Goal: Information Seeking & Learning: Check status

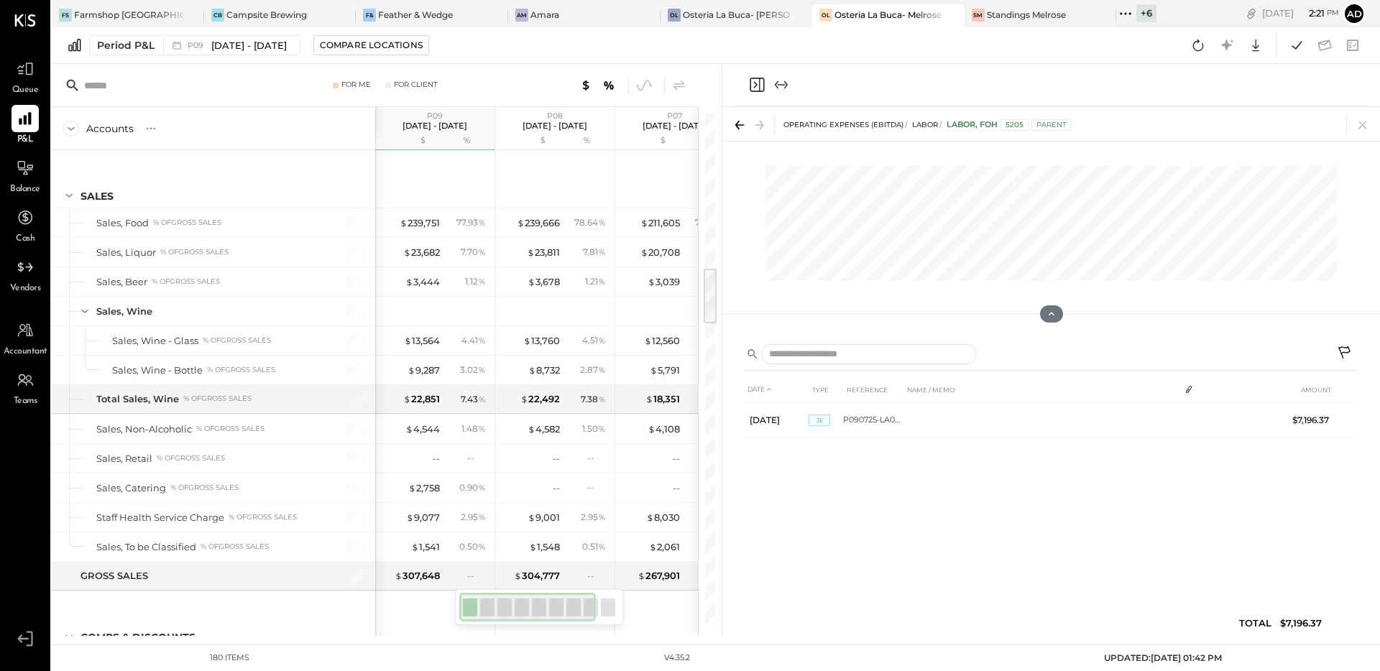
scroll to position [1384, 0]
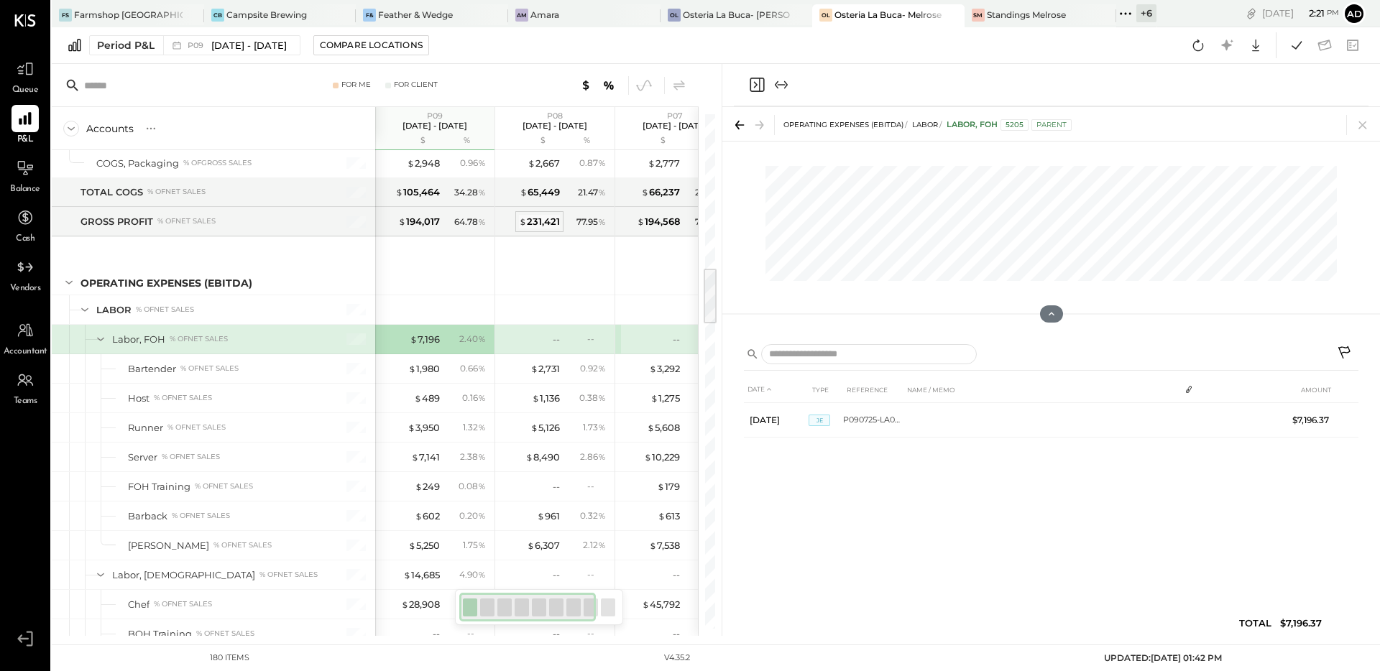
click at [754, 83] on icon "Close panel" at bounding box center [756, 84] width 17 height 17
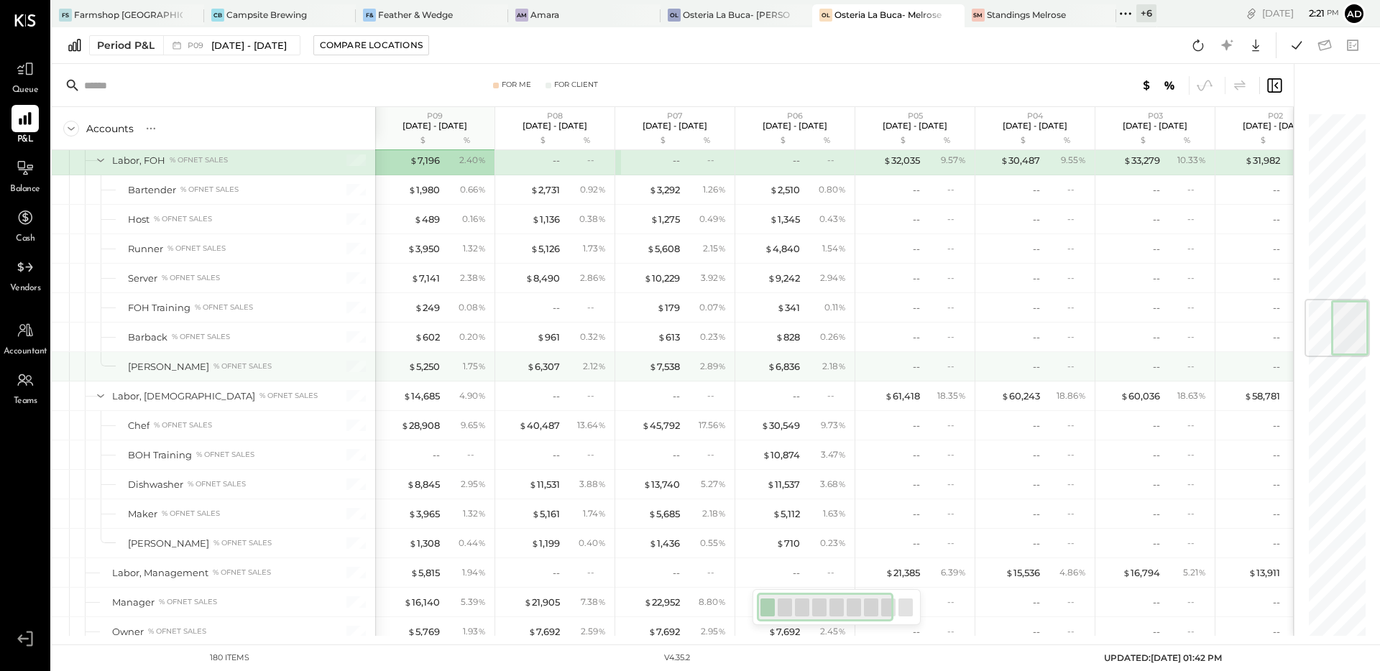
scroll to position [1664, 0]
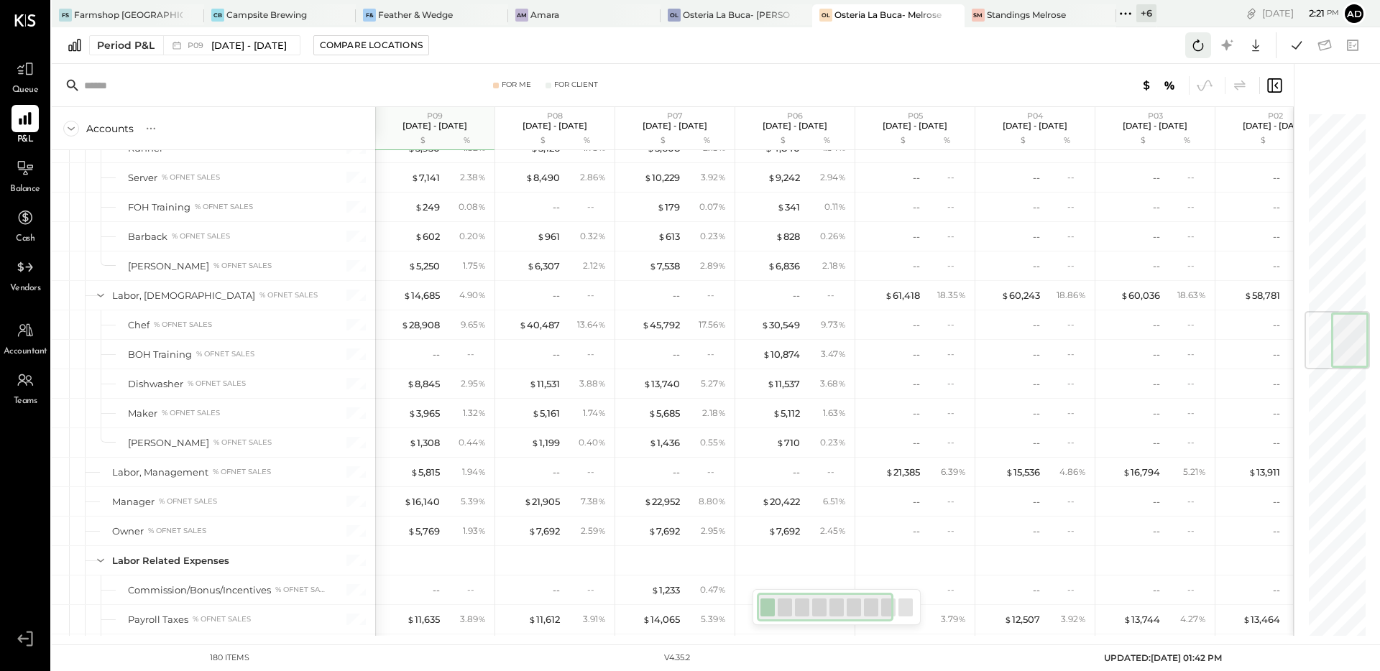
click at [1203, 50] on icon at bounding box center [1198, 45] width 19 height 19
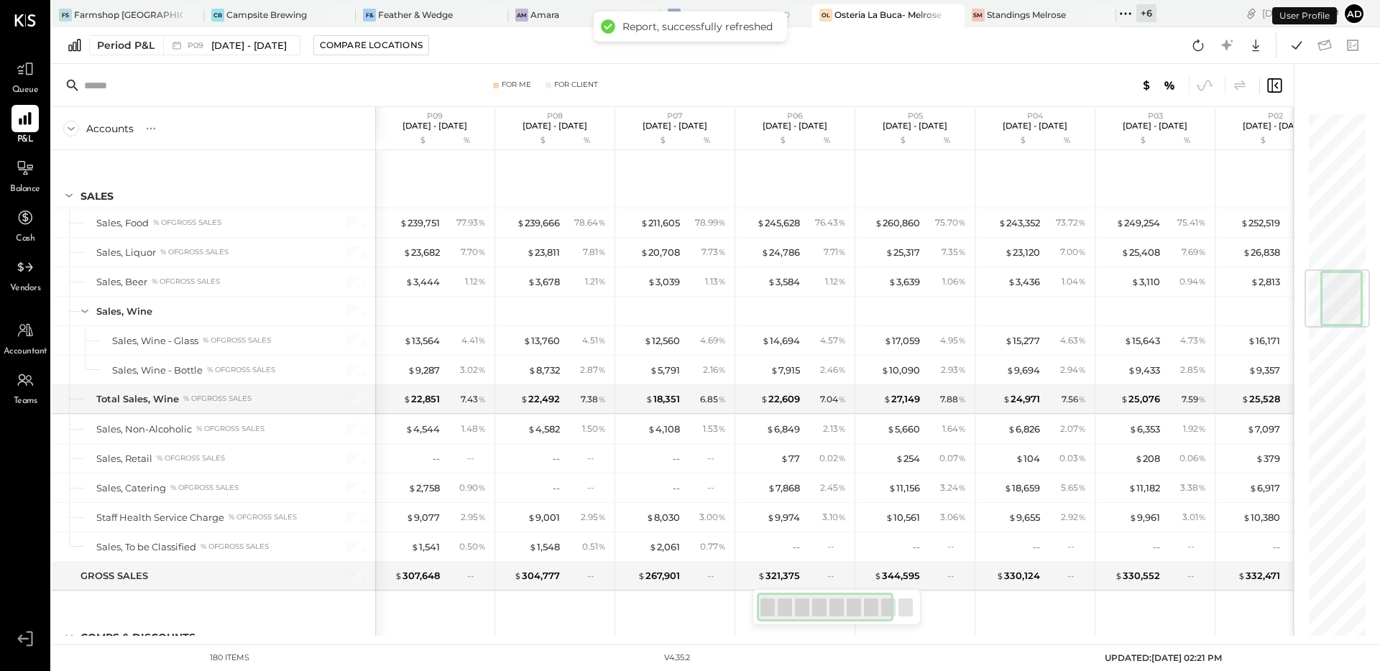
scroll to position [1316, 0]
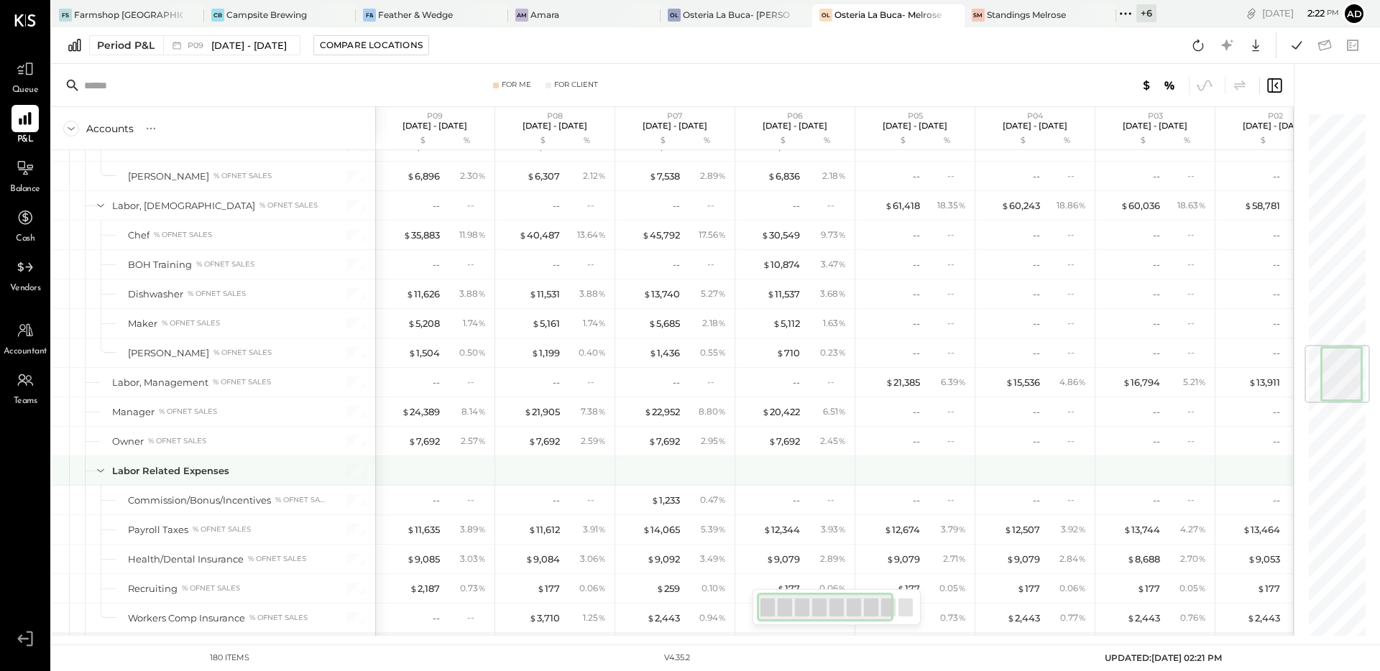
scroll to position [1945, 0]
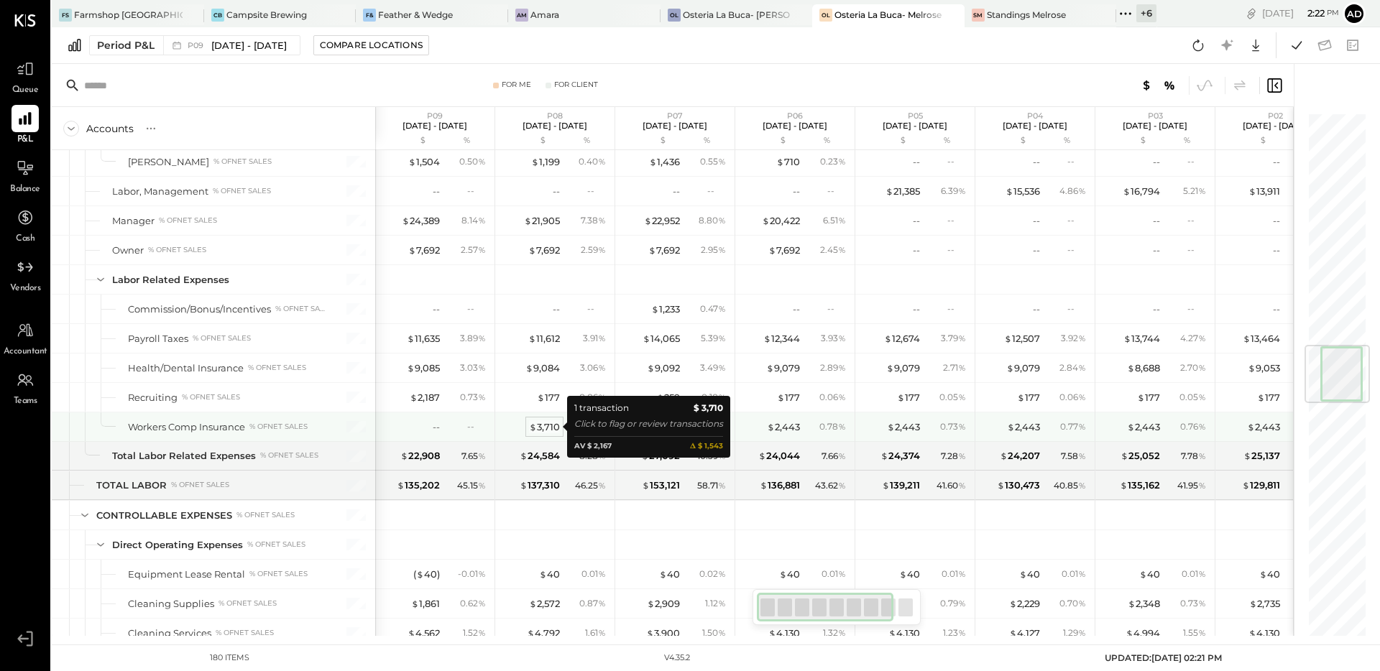
click at [545, 428] on div "$ 3,710" at bounding box center [544, 427] width 31 height 14
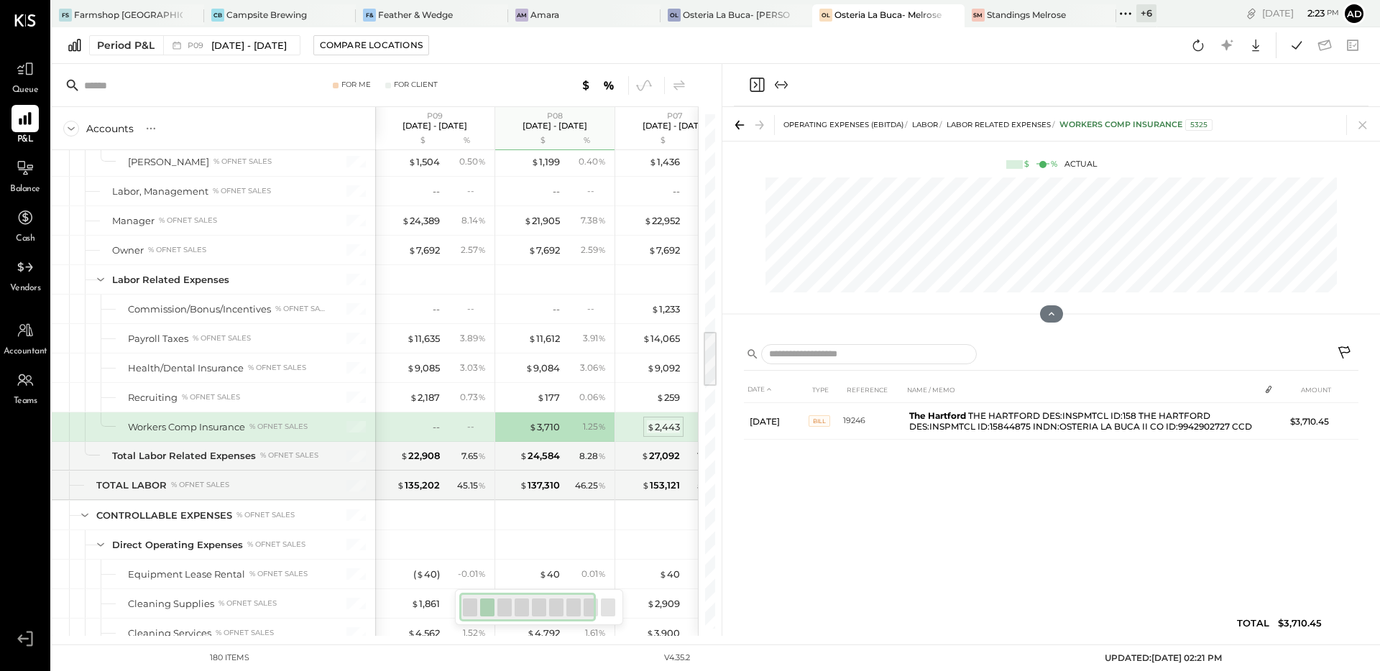
click at [654, 425] on div "$ 2,443" at bounding box center [663, 427] width 33 height 14
click at [553, 426] on div "$ 3,710" at bounding box center [544, 427] width 31 height 14
click at [666, 423] on div "$ 2,443" at bounding box center [663, 427] width 33 height 14
click at [1360, 124] on icon at bounding box center [1363, 125] width 20 height 20
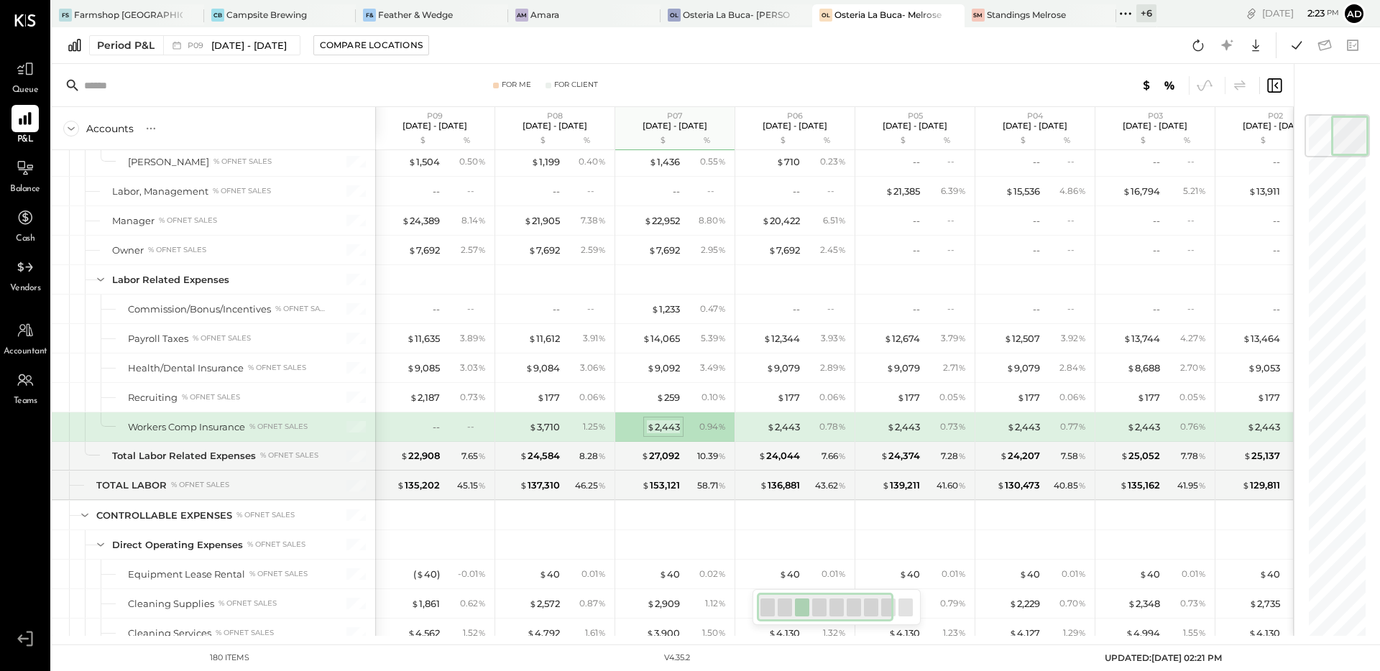
click at [668, 427] on div "$ 2,443" at bounding box center [663, 427] width 33 height 14
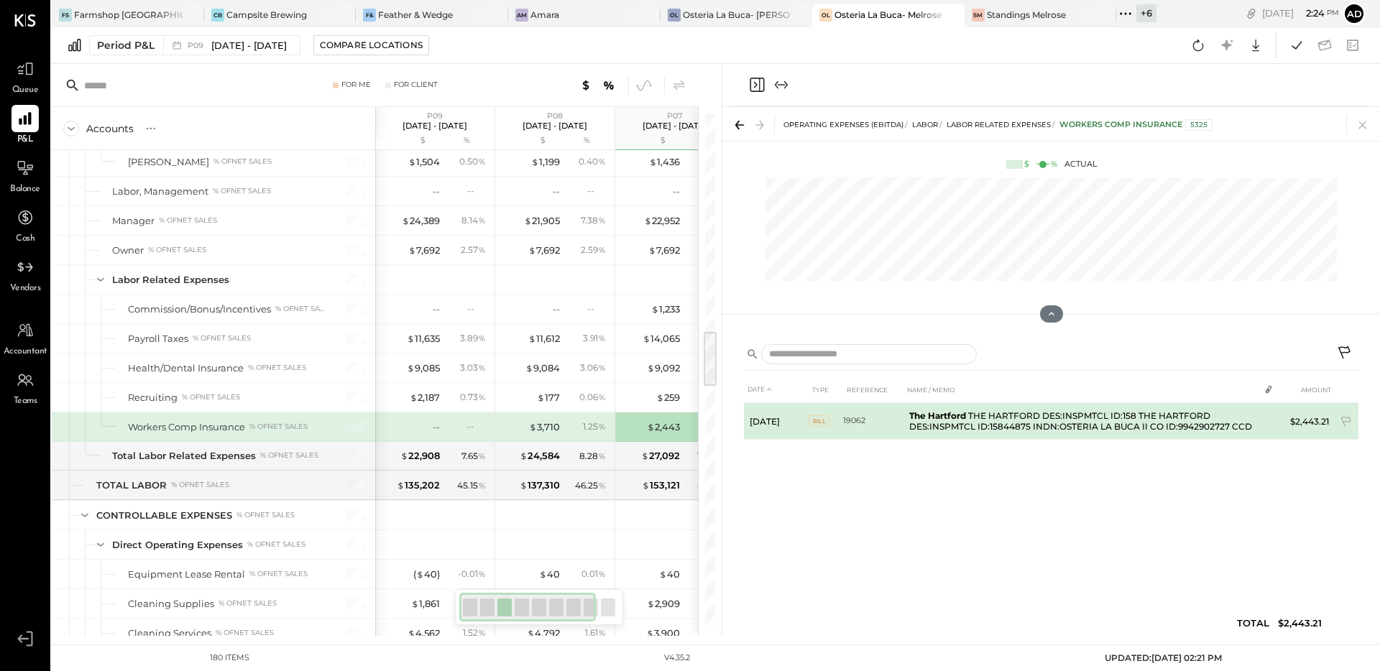
click at [974, 418] on td "The Hartford THE HARTFORD DES:INSPMTCL ID:158 THE HARTFORD DES:INSPMTCL ID:1584…" at bounding box center [1081, 421] width 356 height 37
click at [816, 420] on span "BILL" at bounding box center [820, 420] width 22 height 11
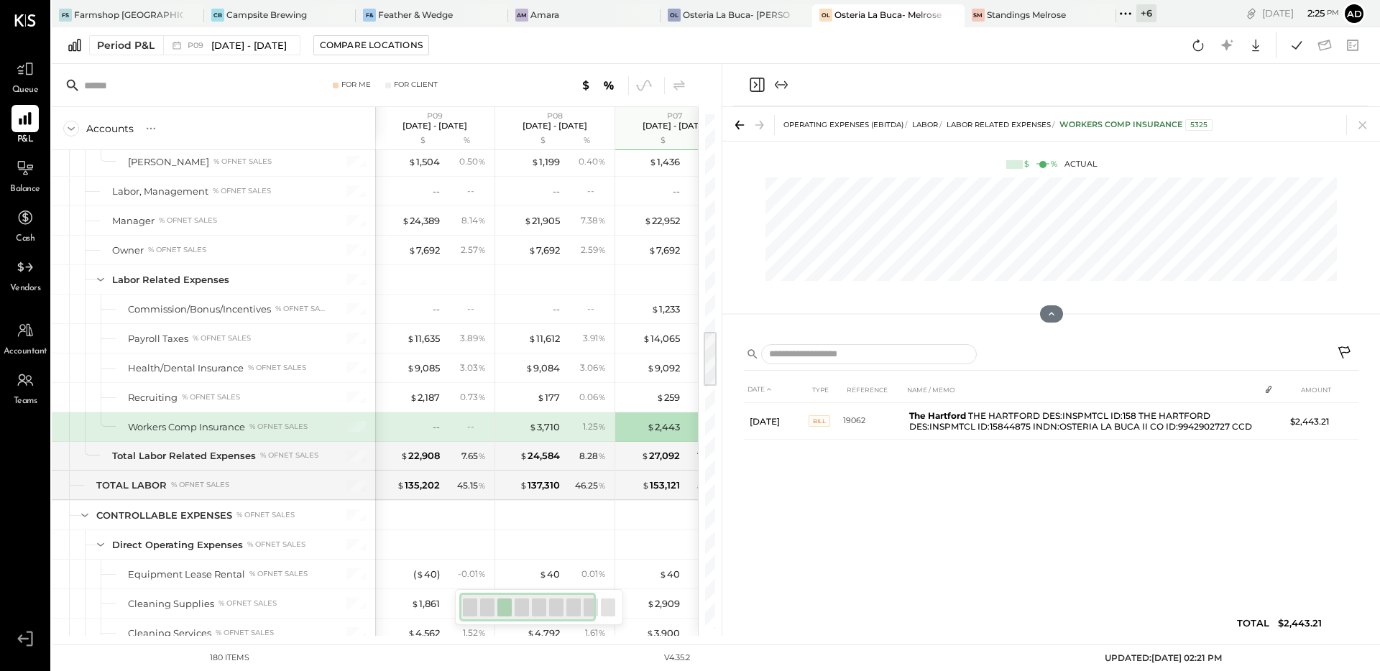
click at [1353, 122] on icon at bounding box center [1363, 125] width 20 height 20
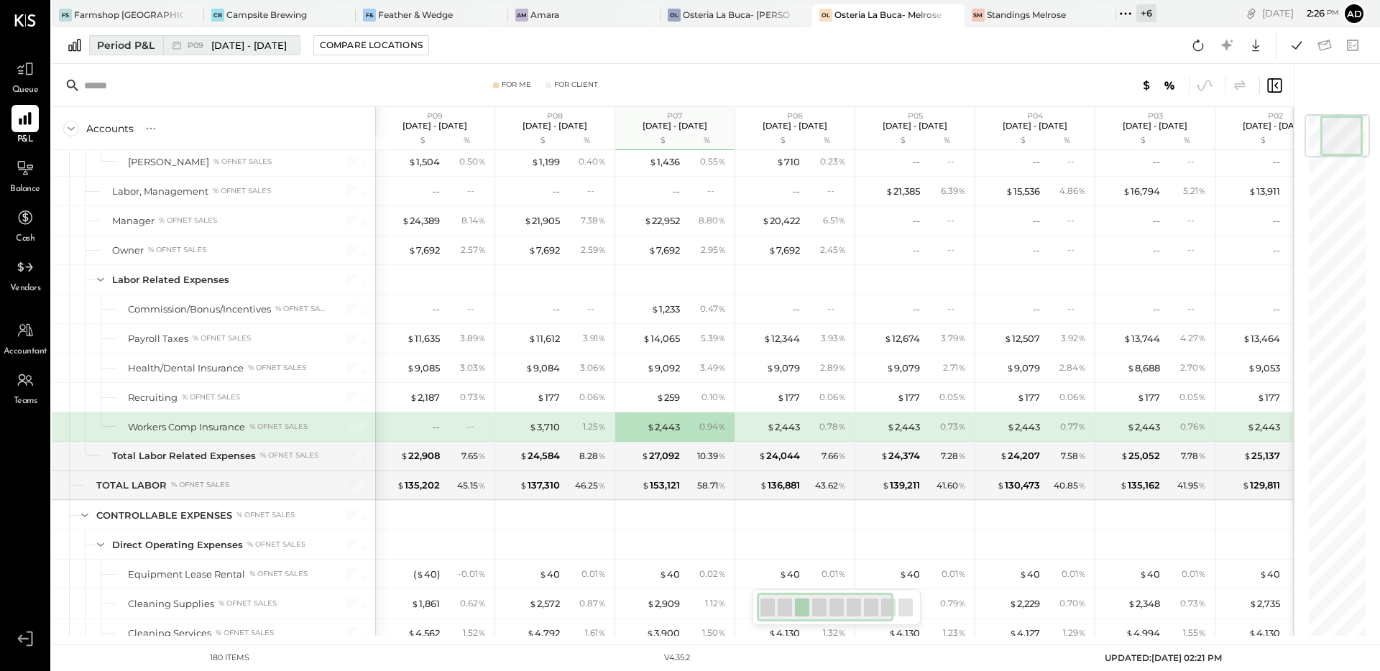
click at [273, 52] on div "P09 Aug 11 - Sep 7, 2025" at bounding box center [227, 45] width 129 height 19
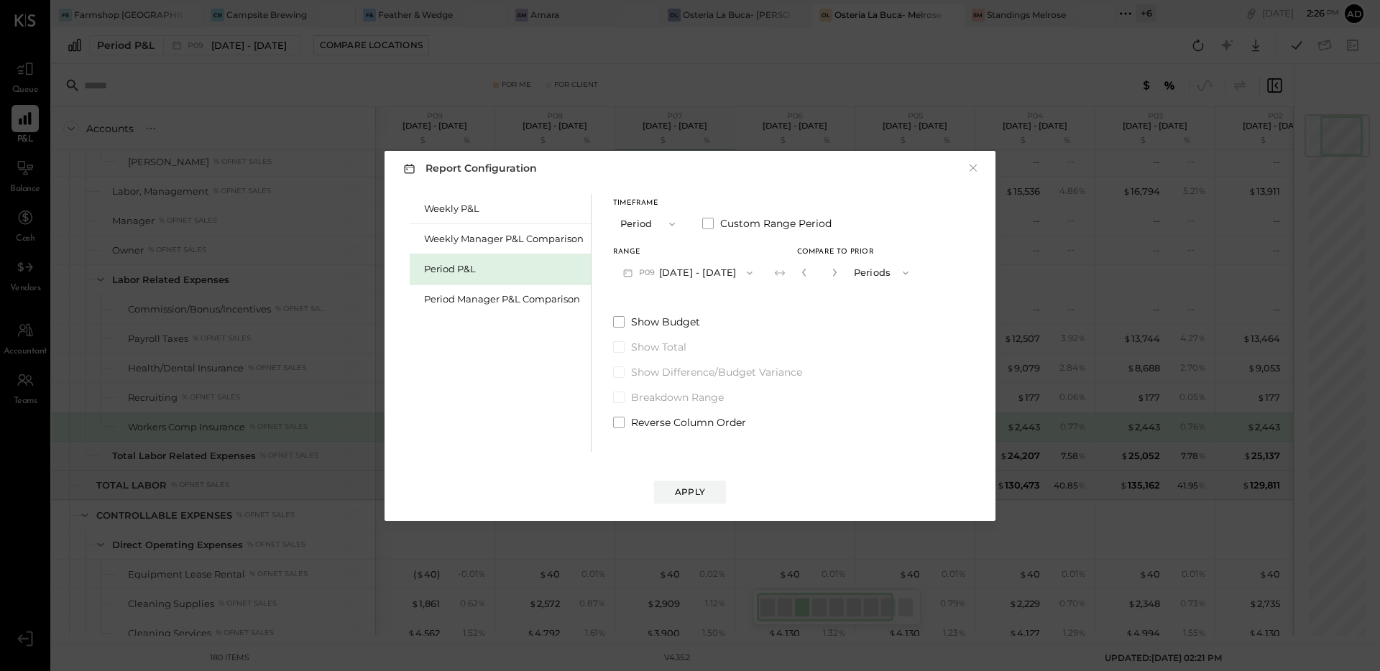
click at [664, 270] on button "P09 Aug 11 - Sep 7, 2025" at bounding box center [687, 272] width 149 height 27
click at [686, 271] on span "Sep 8 - Oct 5, 2025" at bounding box center [679, 274] width 68 height 12
click at [705, 494] on button "Apply" at bounding box center [690, 492] width 72 height 23
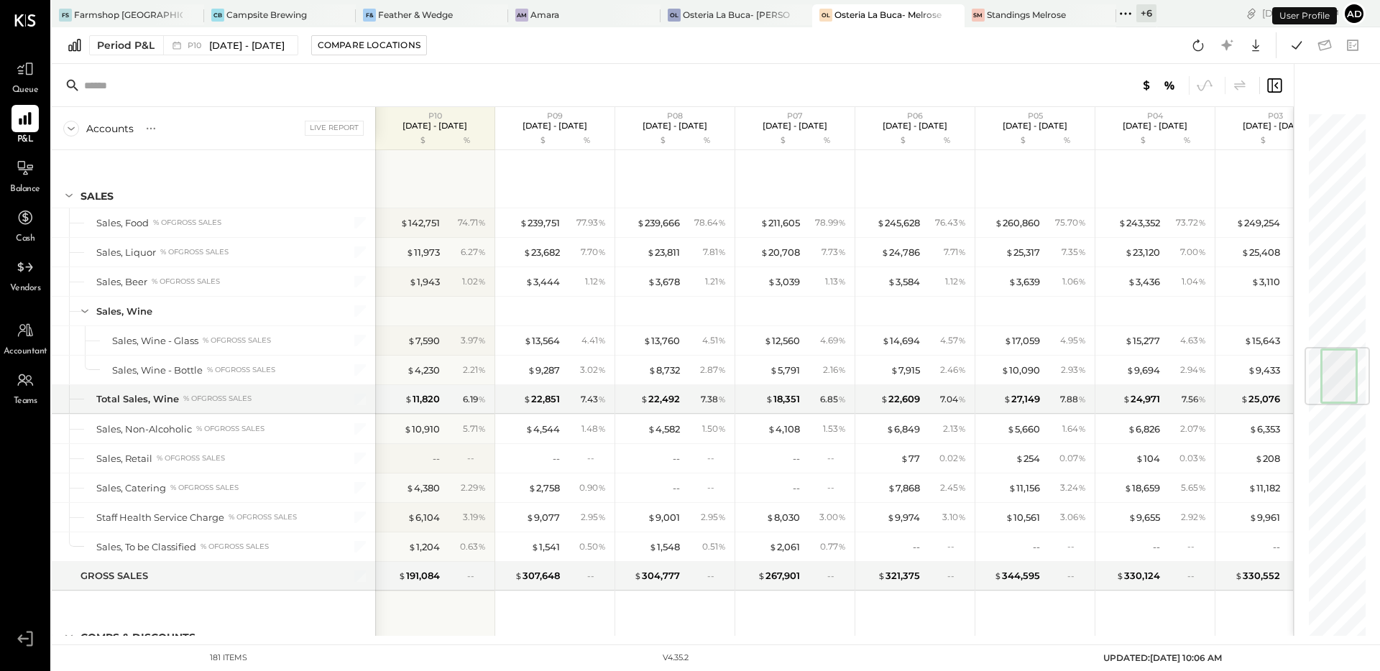
scroll to position [1964, 0]
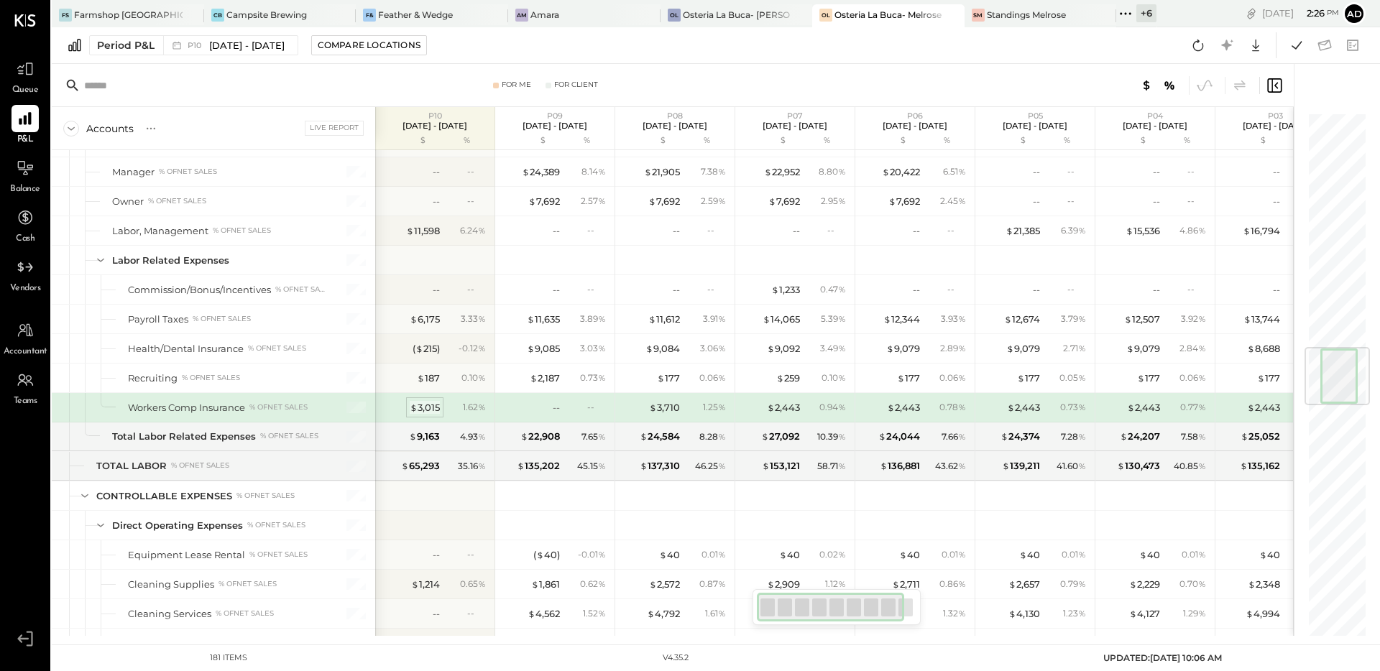
click at [433, 408] on div "$ 3,015" at bounding box center [425, 408] width 30 height 14
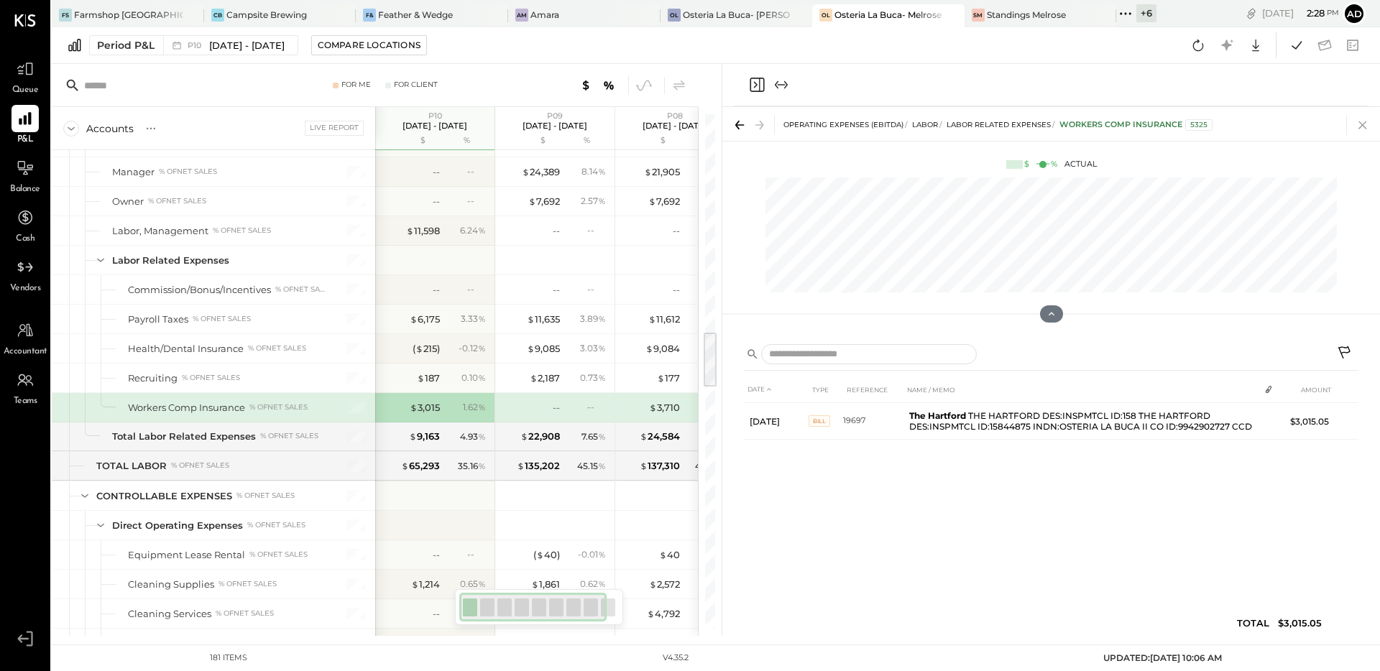
click at [1365, 121] on icon at bounding box center [1363, 125] width 20 height 20
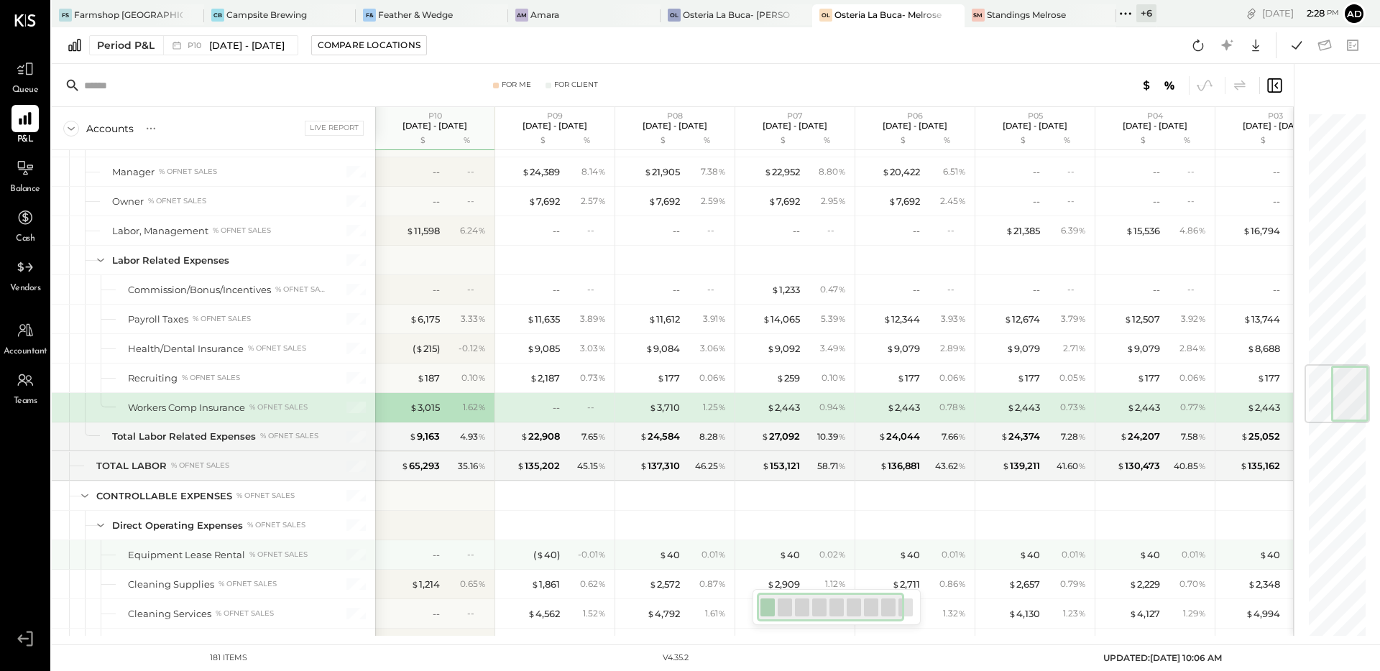
scroll to position [2160, 0]
